Goal: Task Accomplishment & Management: Use online tool/utility

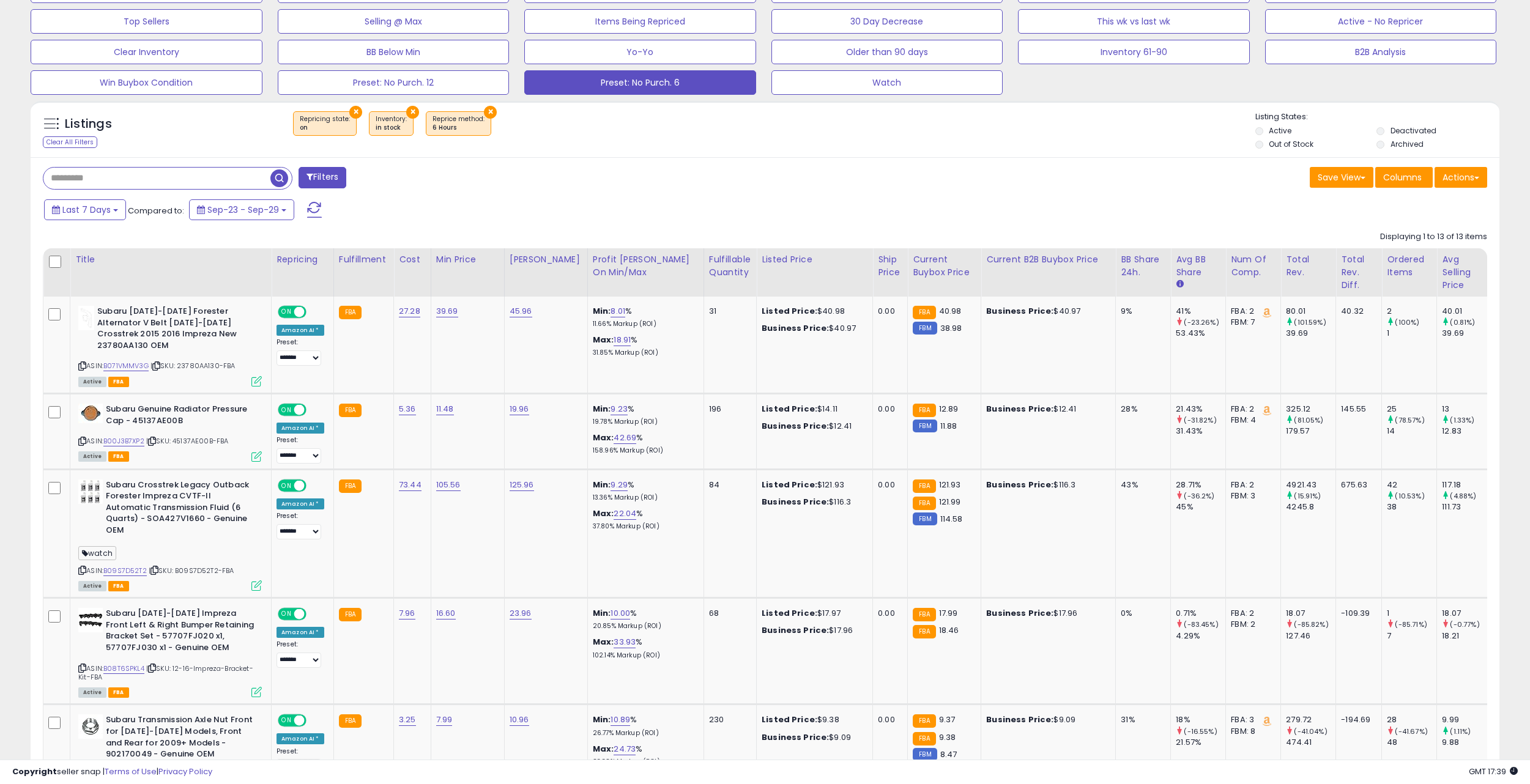
scroll to position [325, 0]
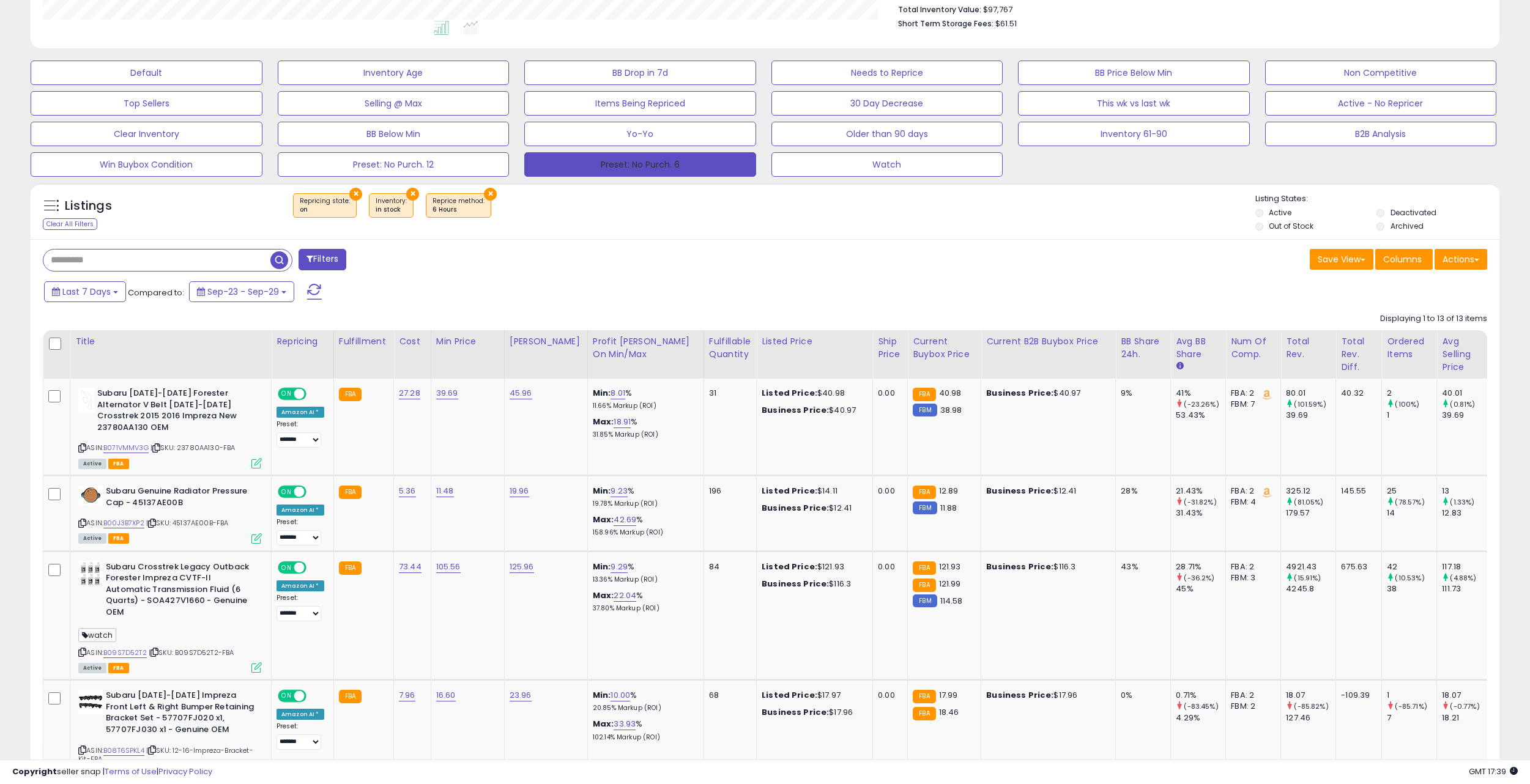
click at [582, 165] on button "Preset: No Purch. 6" at bounding box center [640, 164] width 232 height 24
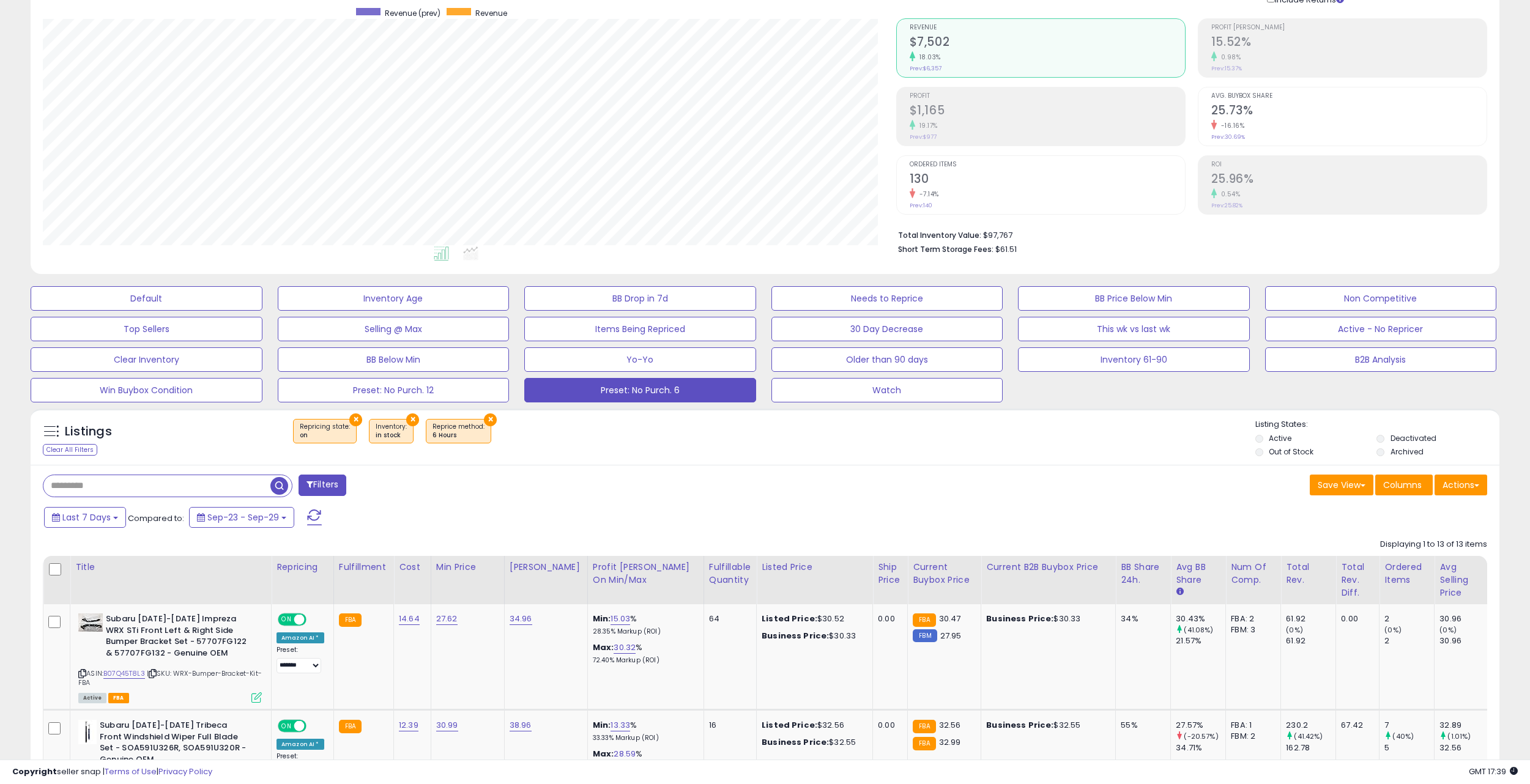
scroll to position [0, 0]
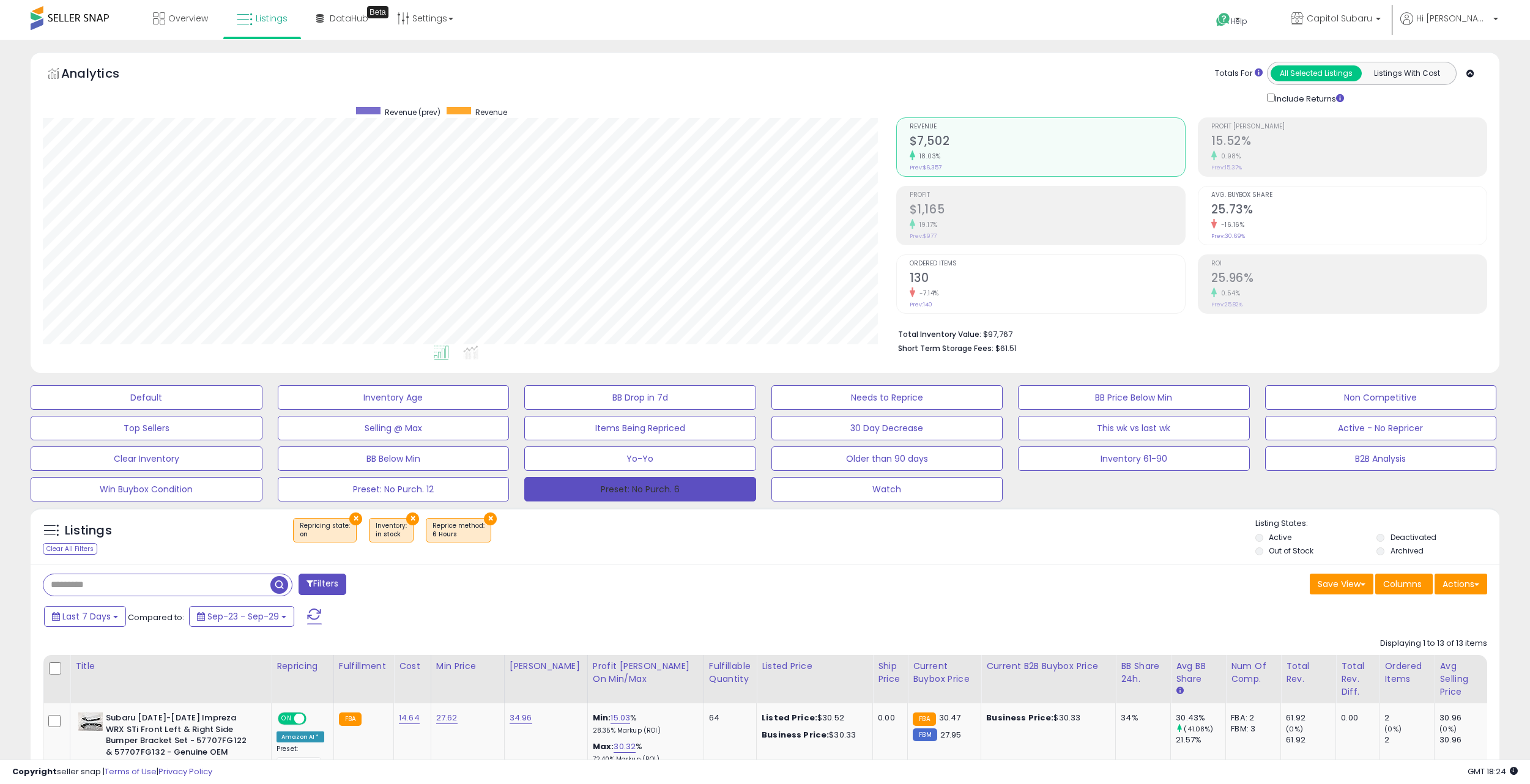
click at [622, 484] on button "Preset: No Purch. 6" at bounding box center [640, 489] width 232 height 24
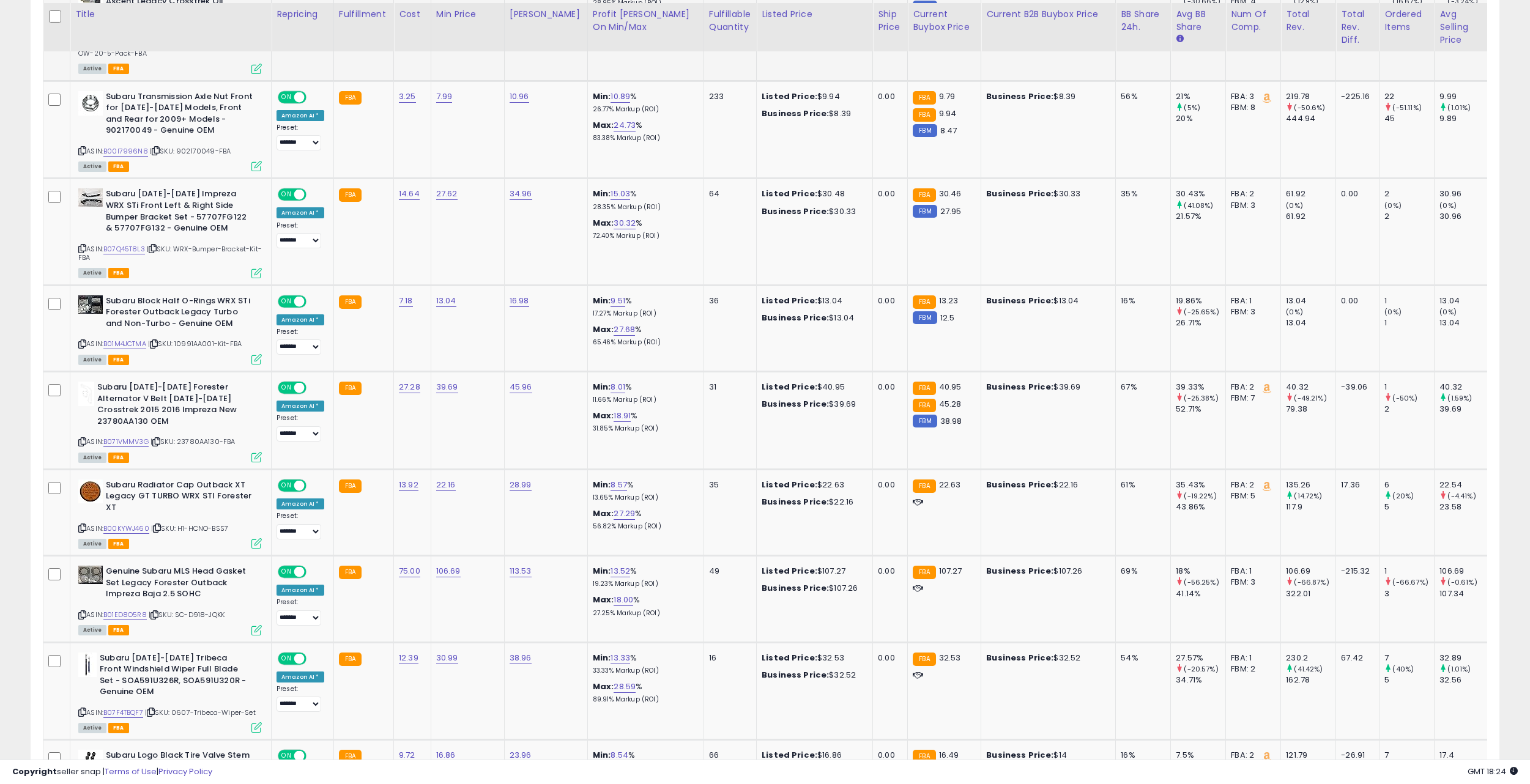
scroll to position [948, 0]
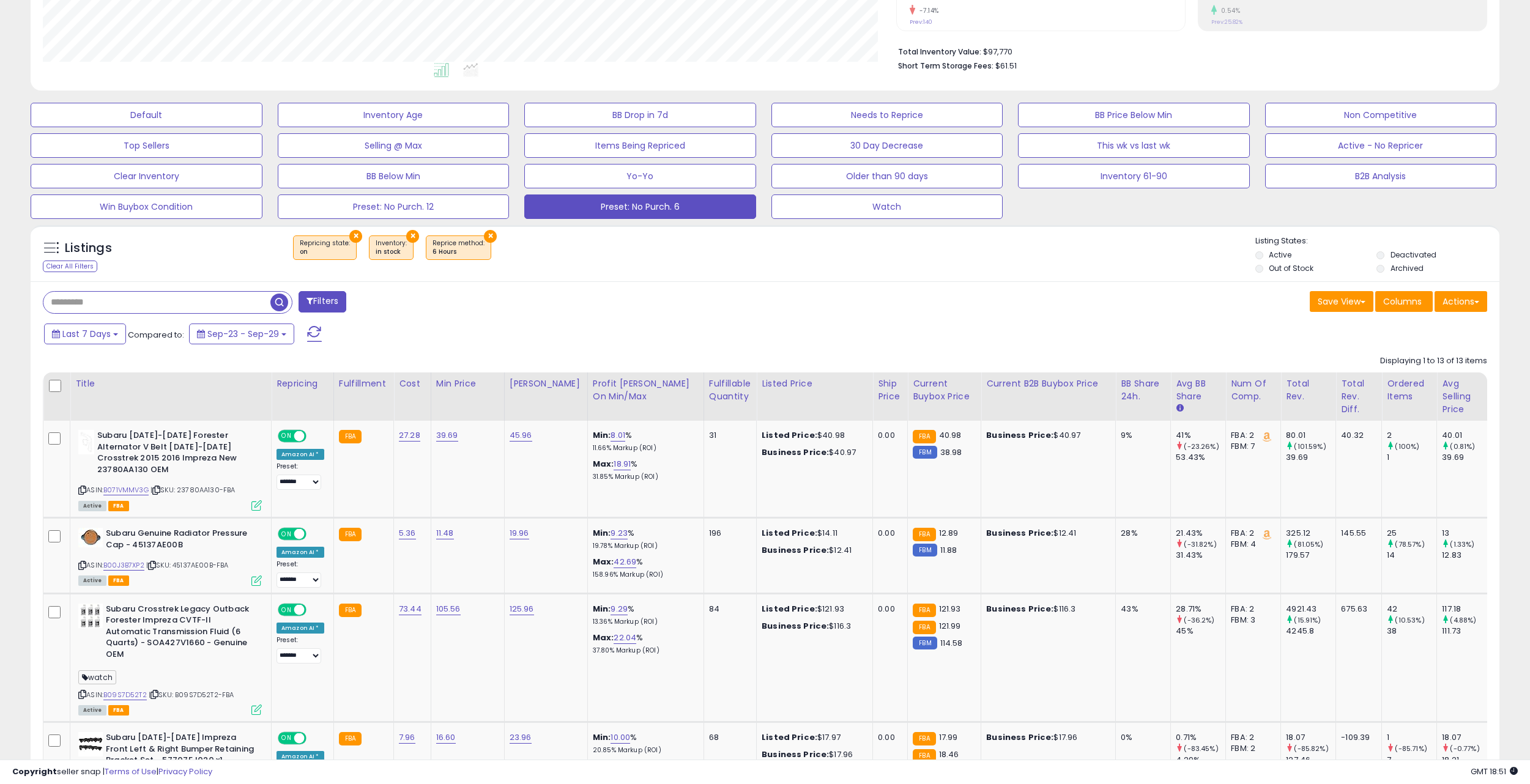
scroll to position [288, 0]
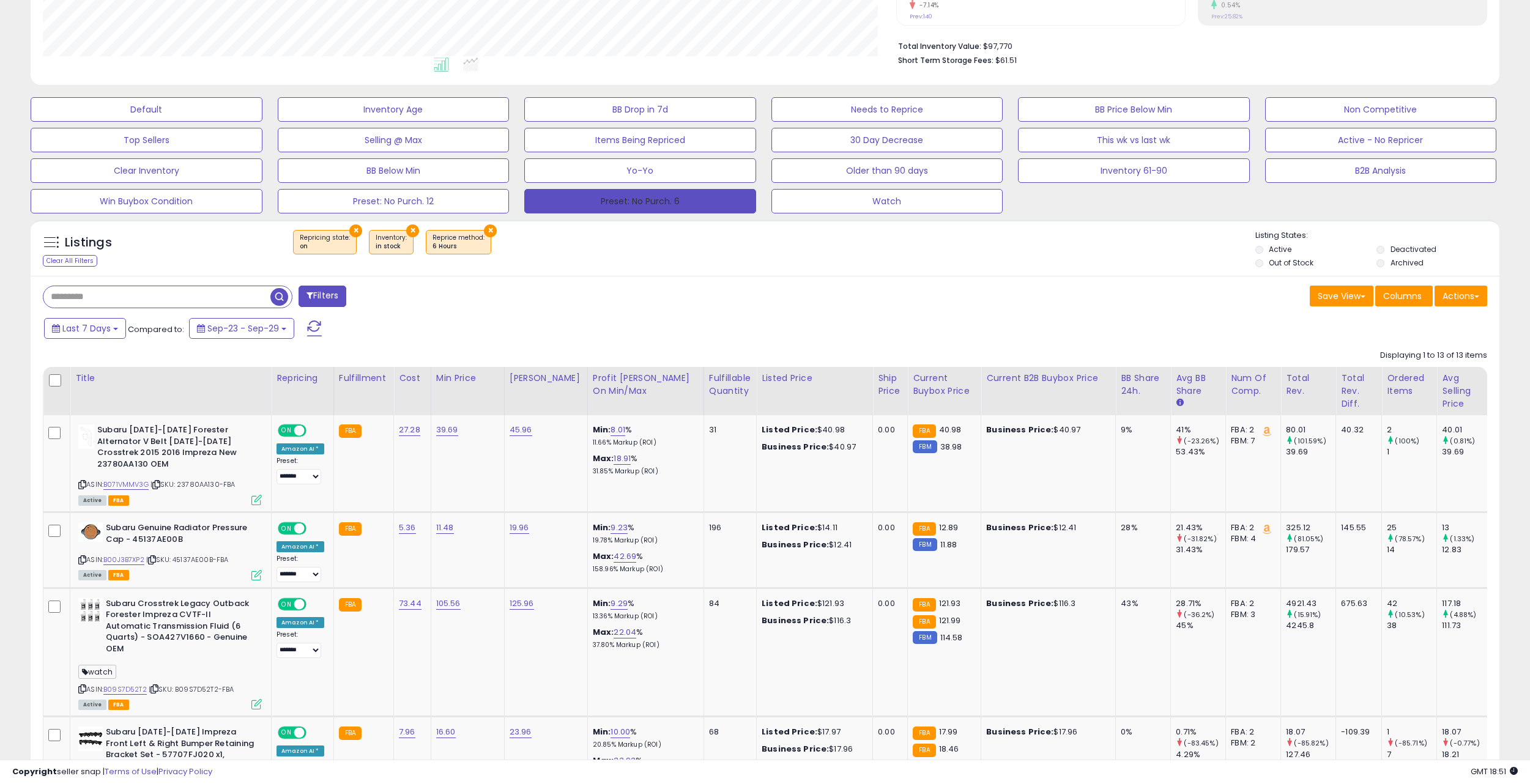
click at [579, 203] on button "Preset: No Purch. 6" at bounding box center [640, 201] width 232 height 24
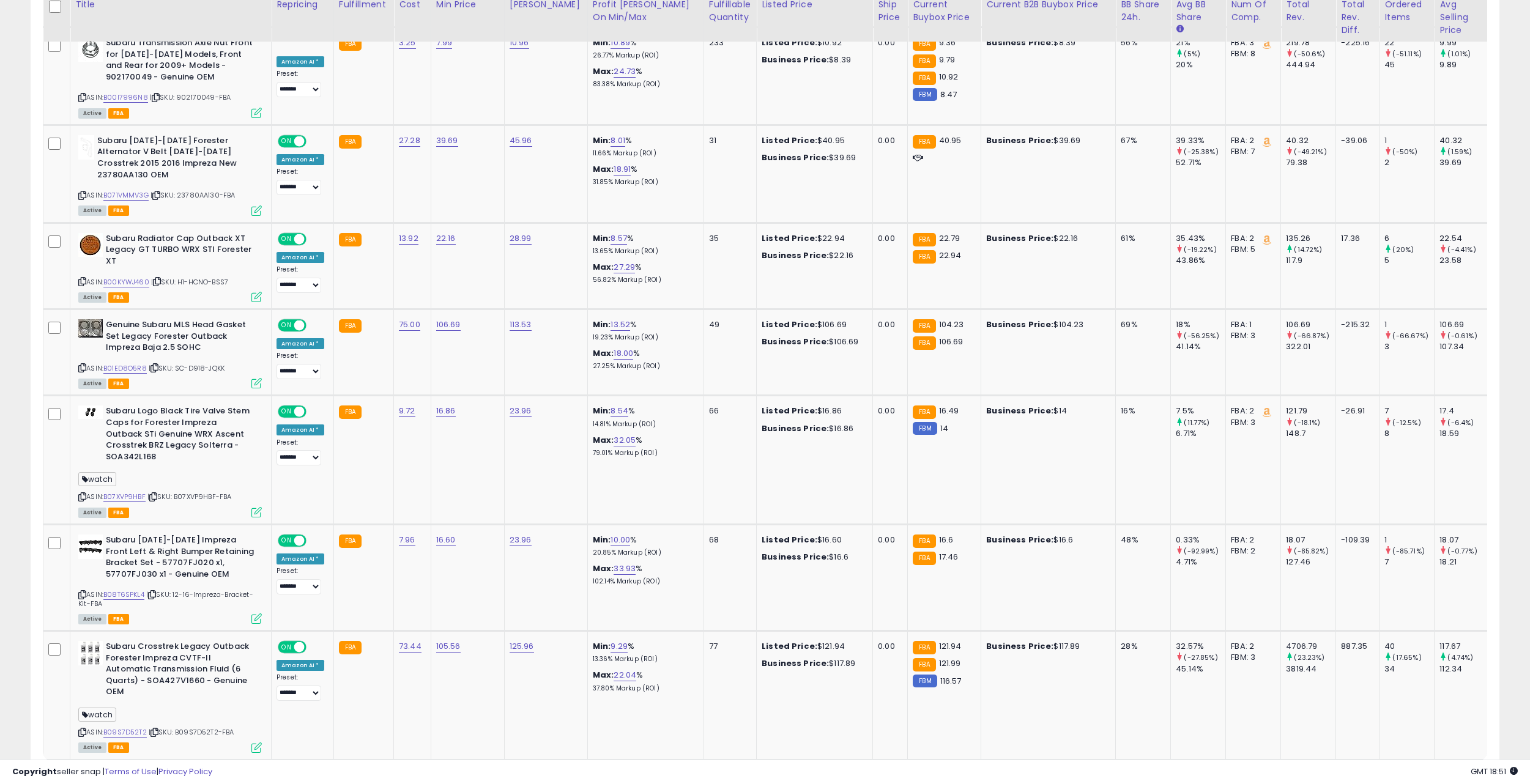
scroll to position [1314, 0]
